Goal: Find specific page/section: Find specific page/section

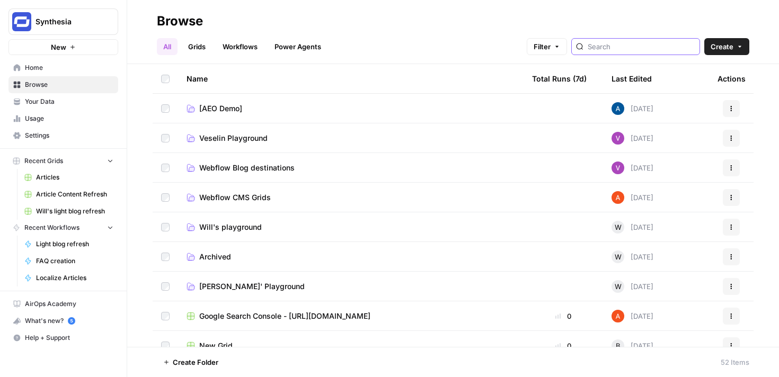
click at [668, 43] on input "search" at bounding box center [642, 46] width 108 height 11
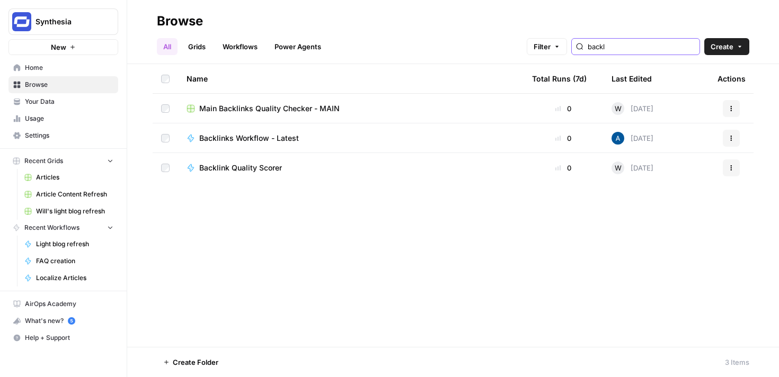
type input "backl"
click at [252, 104] on span "Main Backlinks Quality Checker - MAIN" at bounding box center [269, 108] width 140 height 11
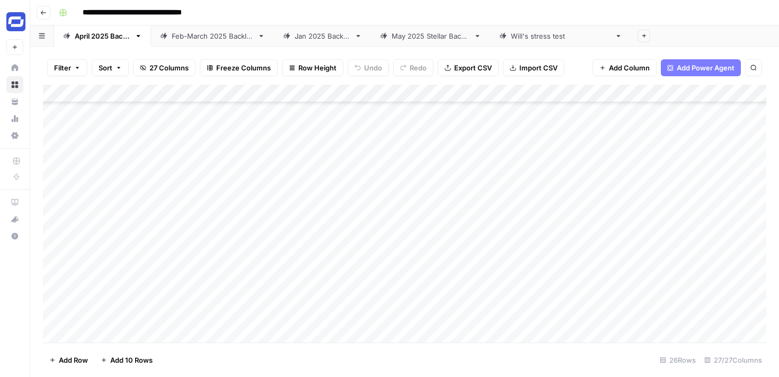
scroll to position [493, 0]
click at [218, 39] on div "[DATE]-[DATE] Backlinks" at bounding box center [213, 36] width 82 height 11
click at [102, 35] on div "[DATE] Backlinks" at bounding box center [103, 36] width 56 height 11
